Goal: Information Seeking & Learning: Learn about a topic

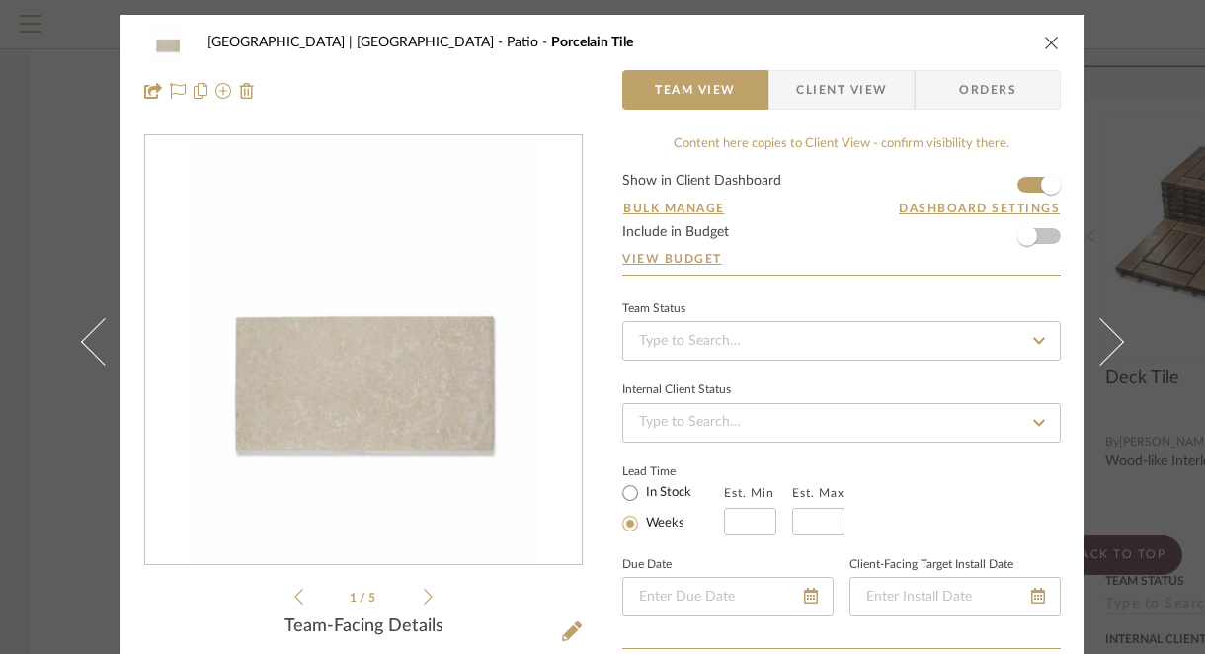
click at [1043, 41] on button "close" at bounding box center [1052, 43] width 18 height 18
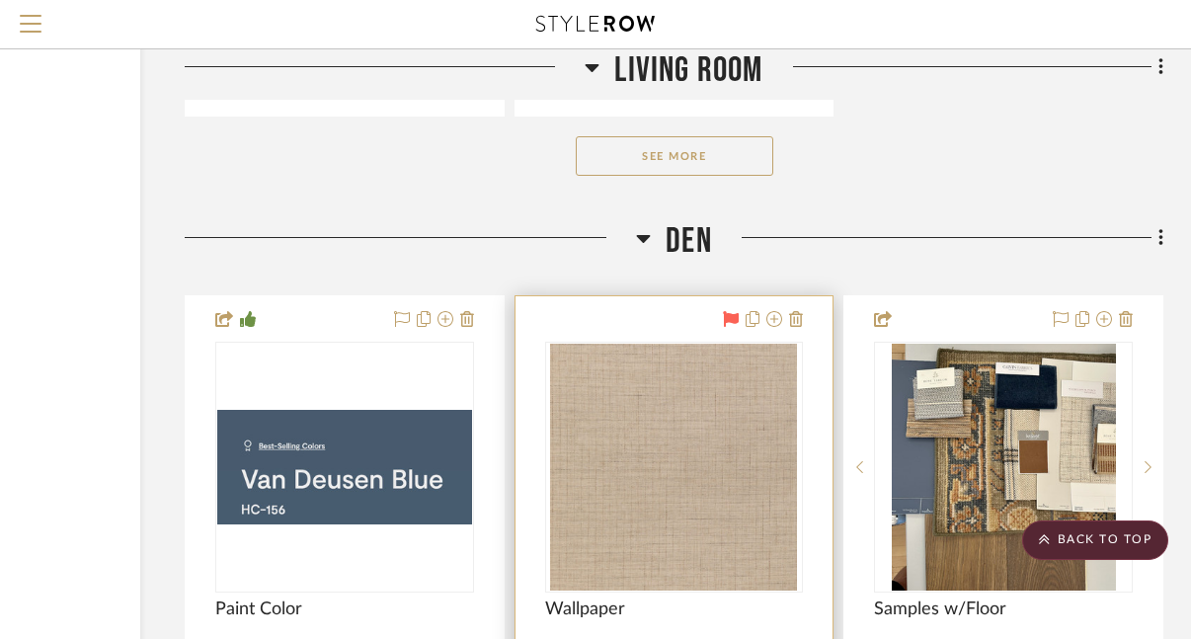
scroll to position [19116, 231]
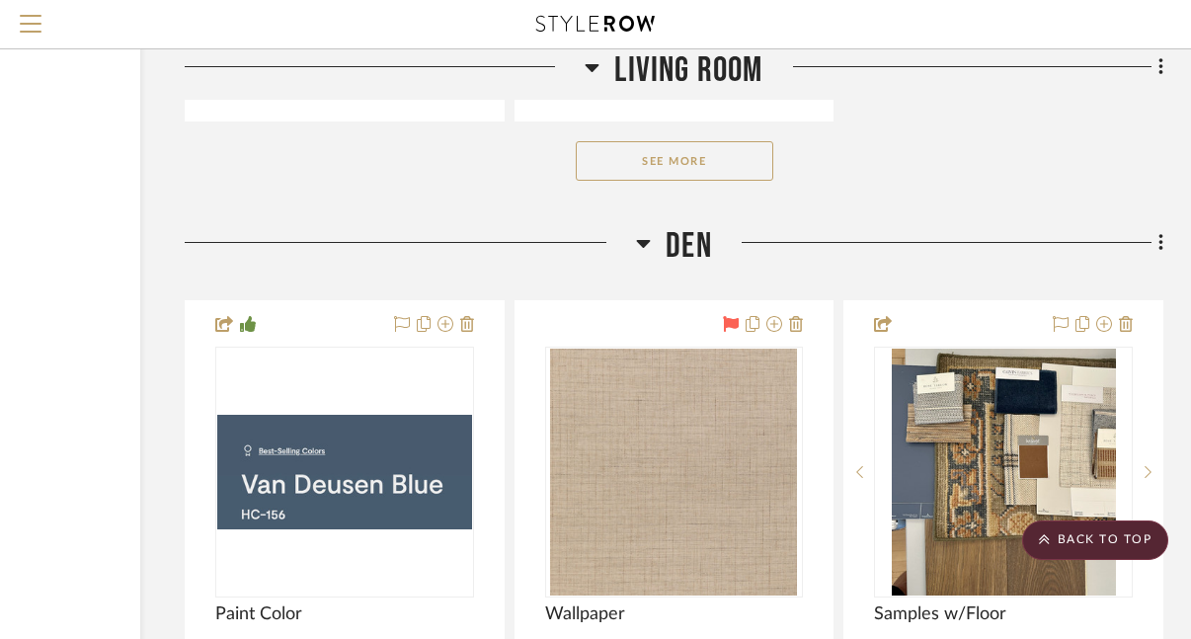
click at [632, 142] on button "See More" at bounding box center [675, 161] width 198 height 40
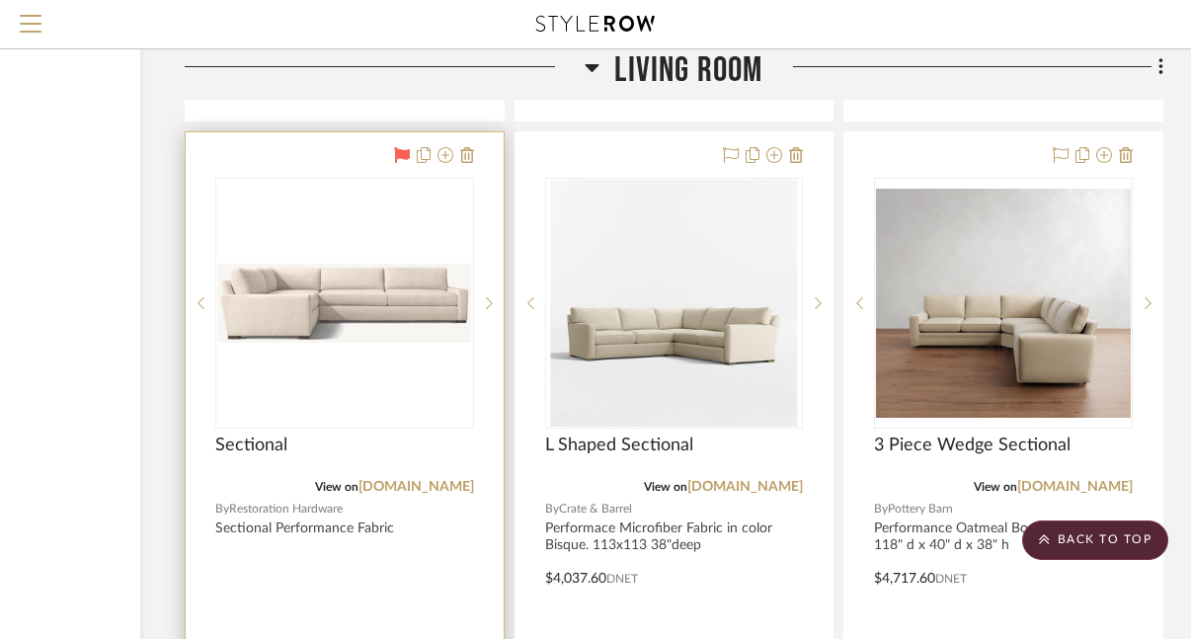
click at [0, 0] on div at bounding box center [0, 0] width 0 height 0
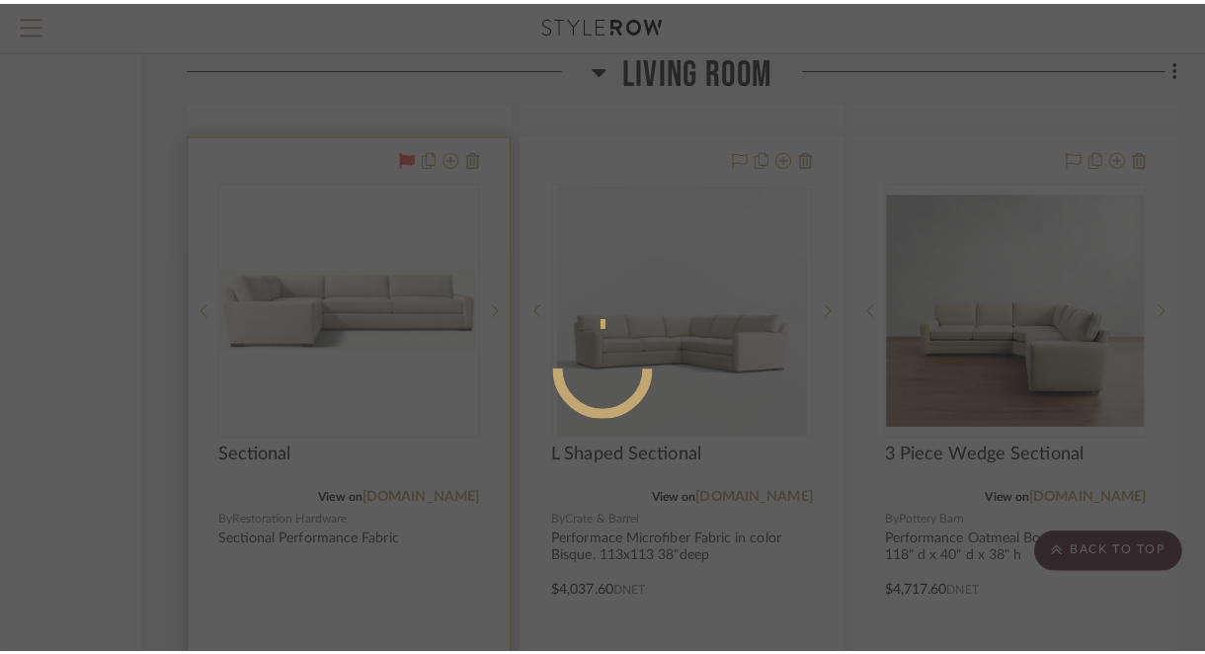
scroll to position [0, 0]
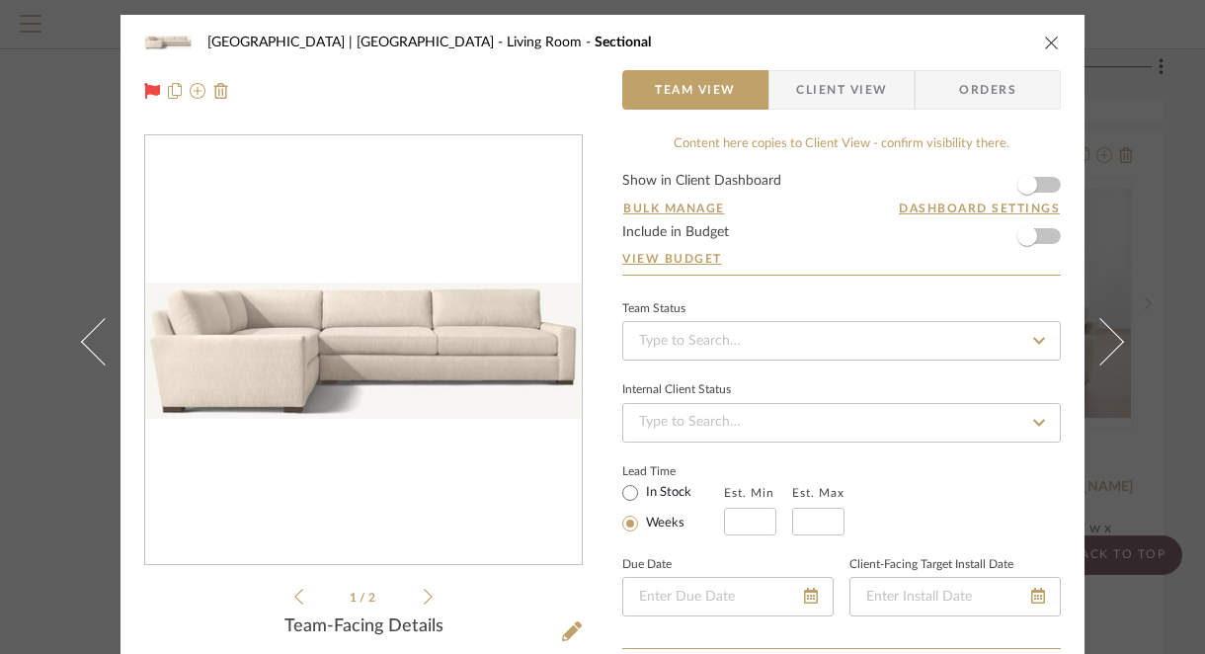
click at [377, 318] on img "0" at bounding box center [363, 351] width 437 height 136
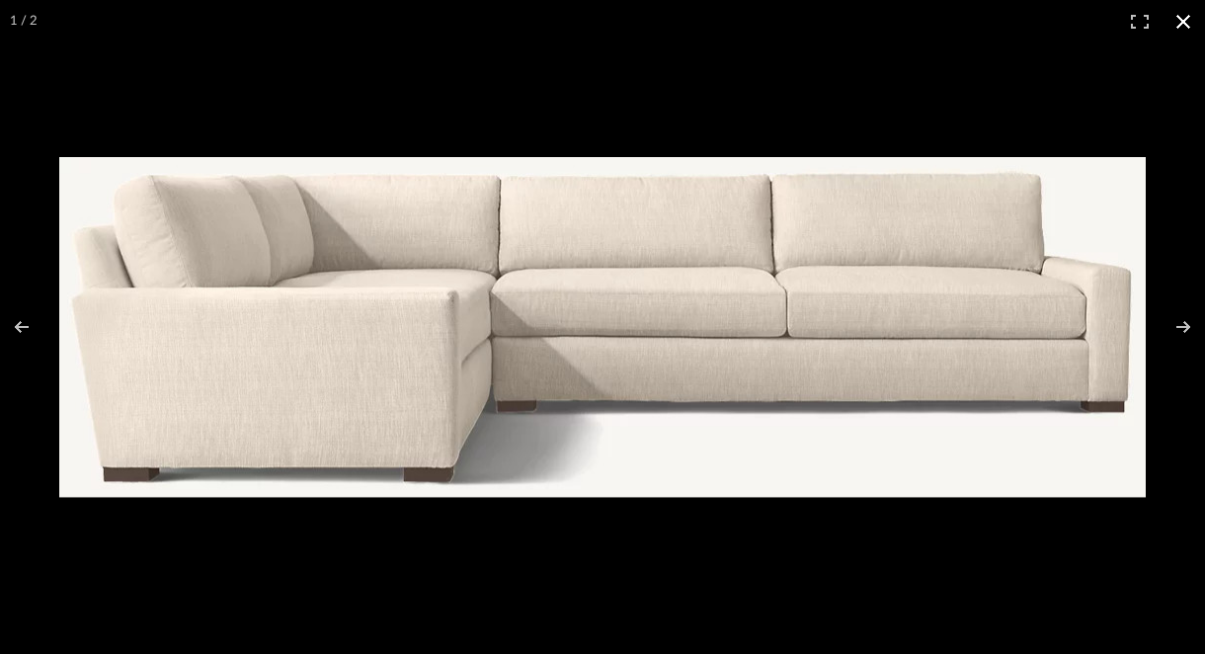
click at [1180, 24] on button at bounding box center [1183, 21] width 43 height 43
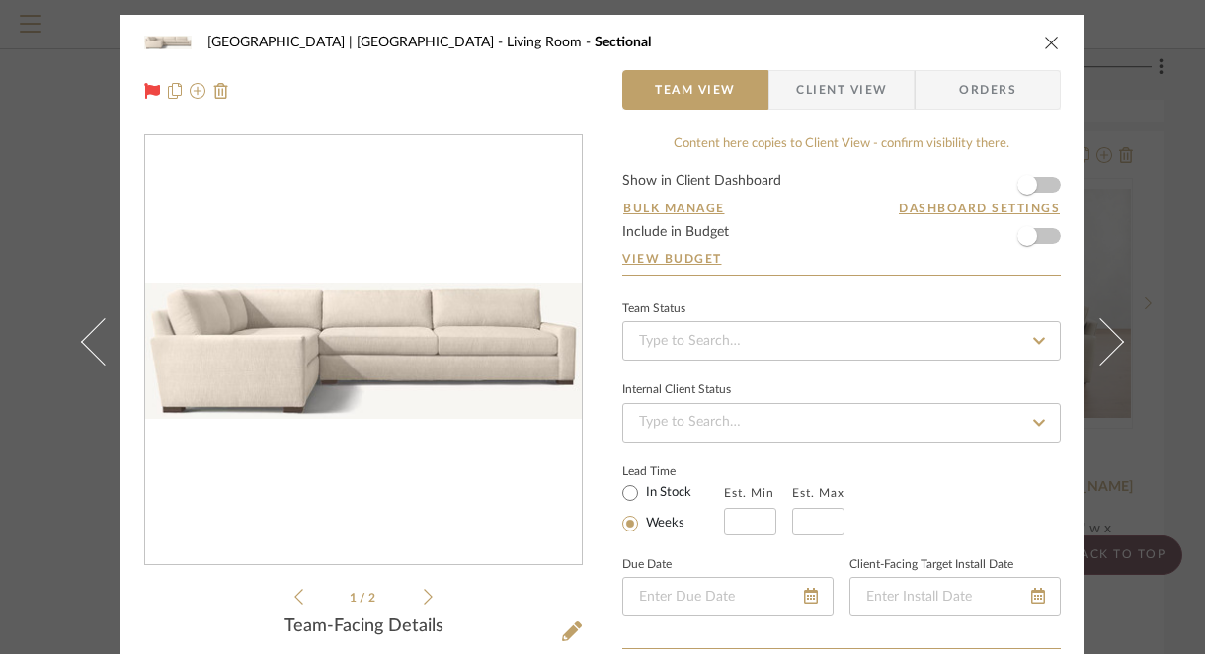
click at [1044, 43] on icon "close" at bounding box center [1052, 43] width 16 height 16
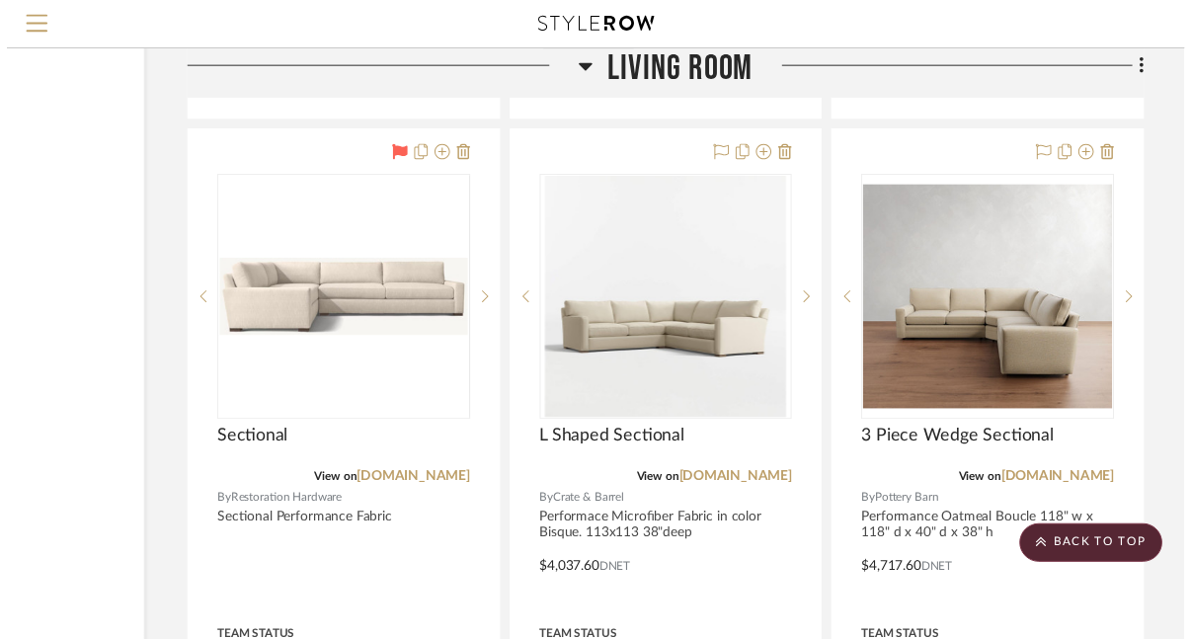
scroll to position [19116, 231]
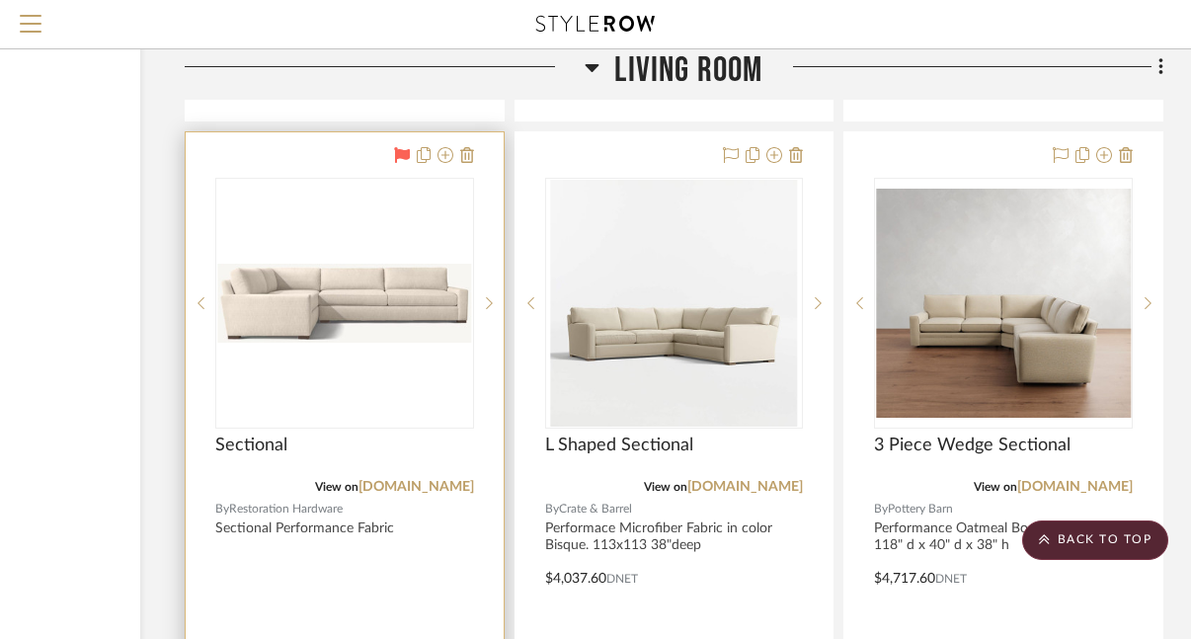
click at [362, 294] on img "0" at bounding box center [344, 303] width 255 height 79
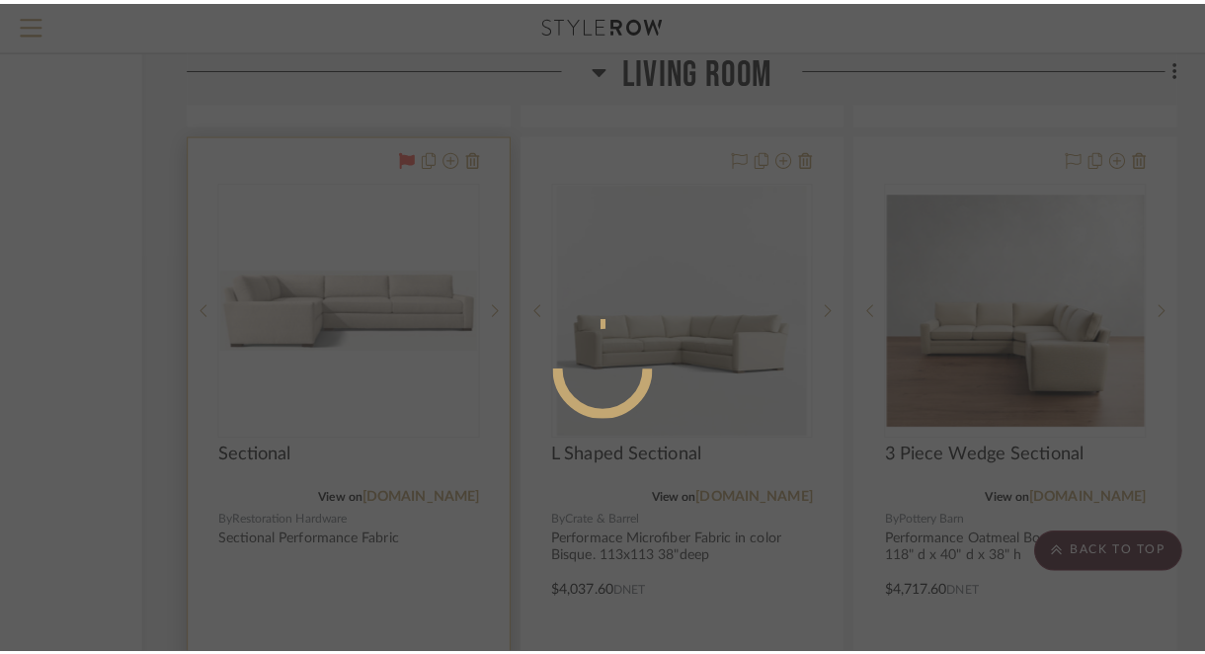
scroll to position [0, 0]
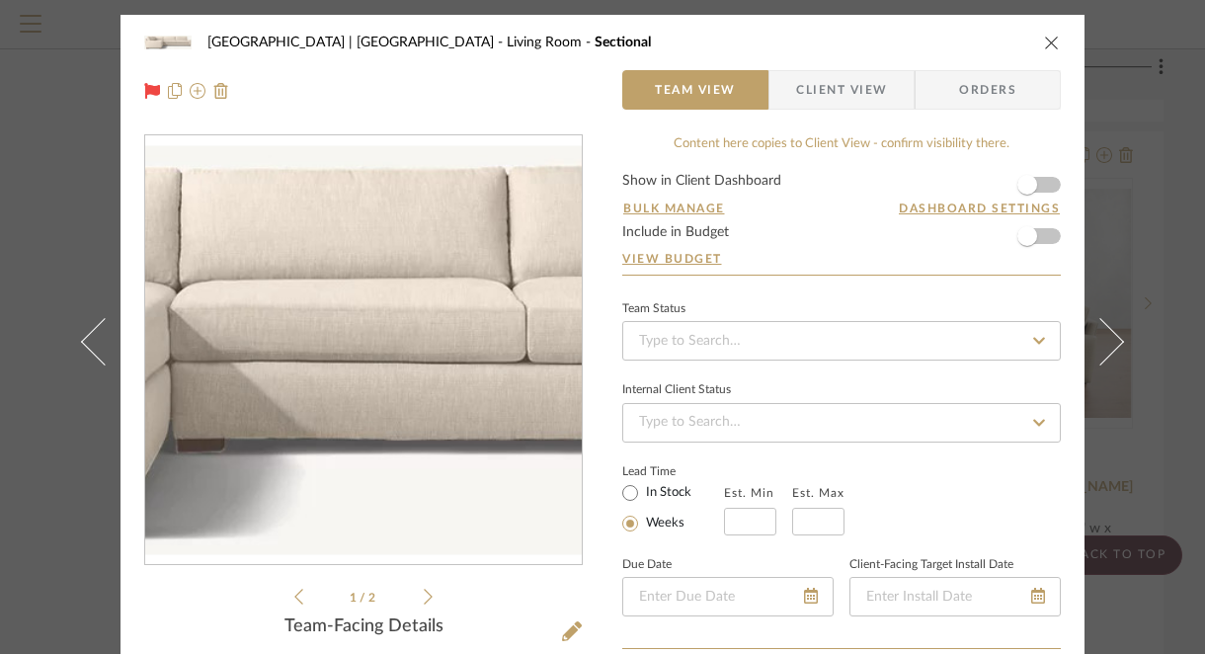
click at [376, 370] on img "0" at bounding box center [363, 351] width 437 height 136
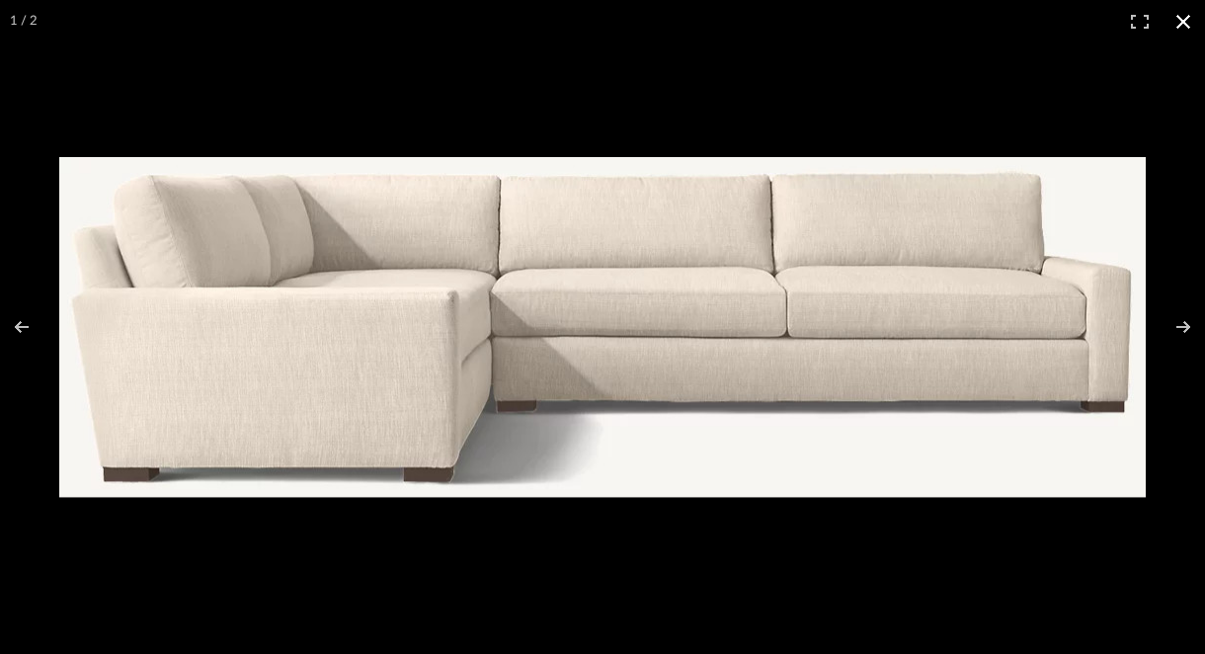
click at [1181, 23] on button at bounding box center [1183, 21] width 43 height 43
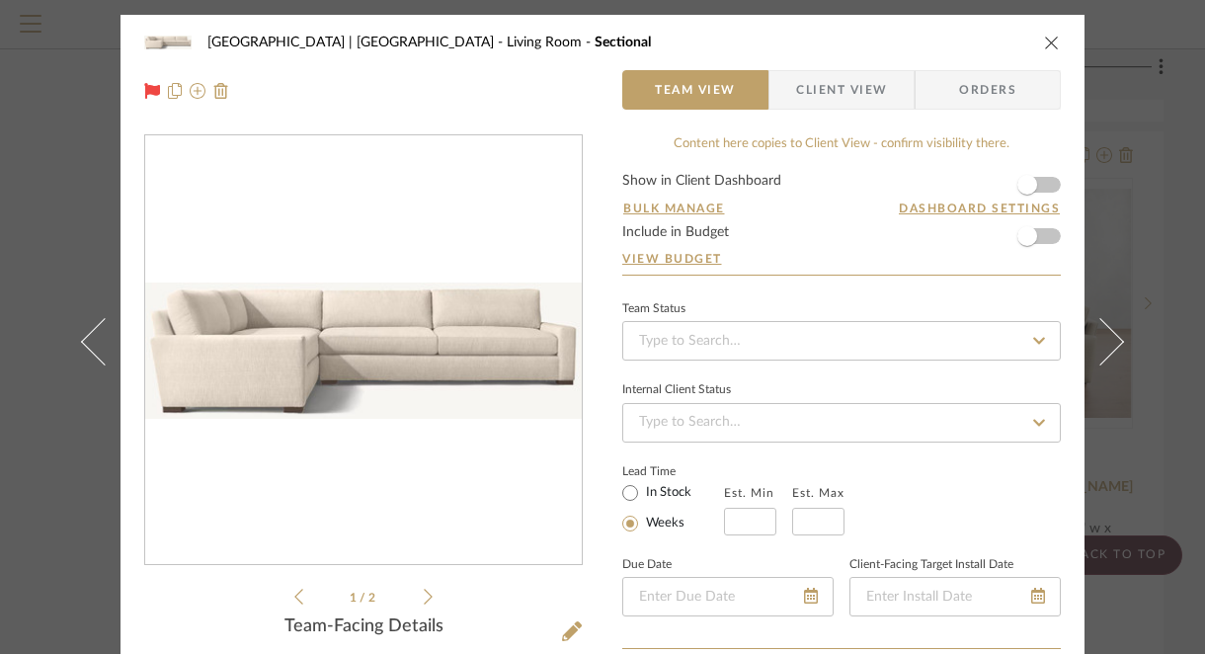
click at [1044, 37] on icon "close" at bounding box center [1052, 43] width 16 height 16
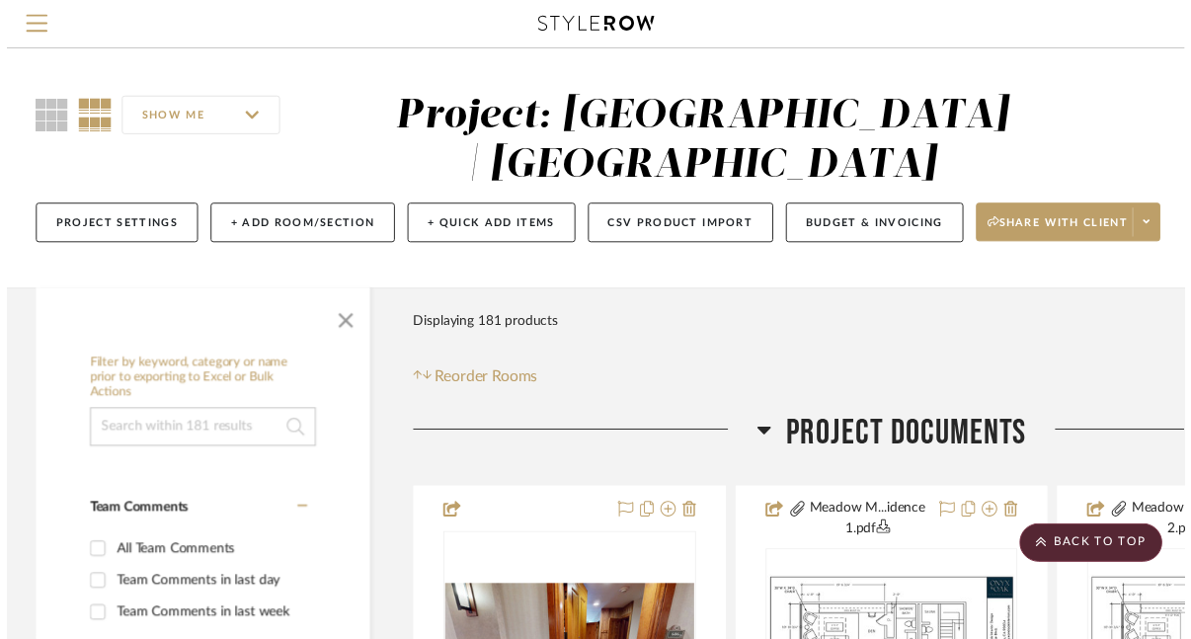
scroll to position [19116, 231]
